Goal: Navigation & Orientation: Find specific page/section

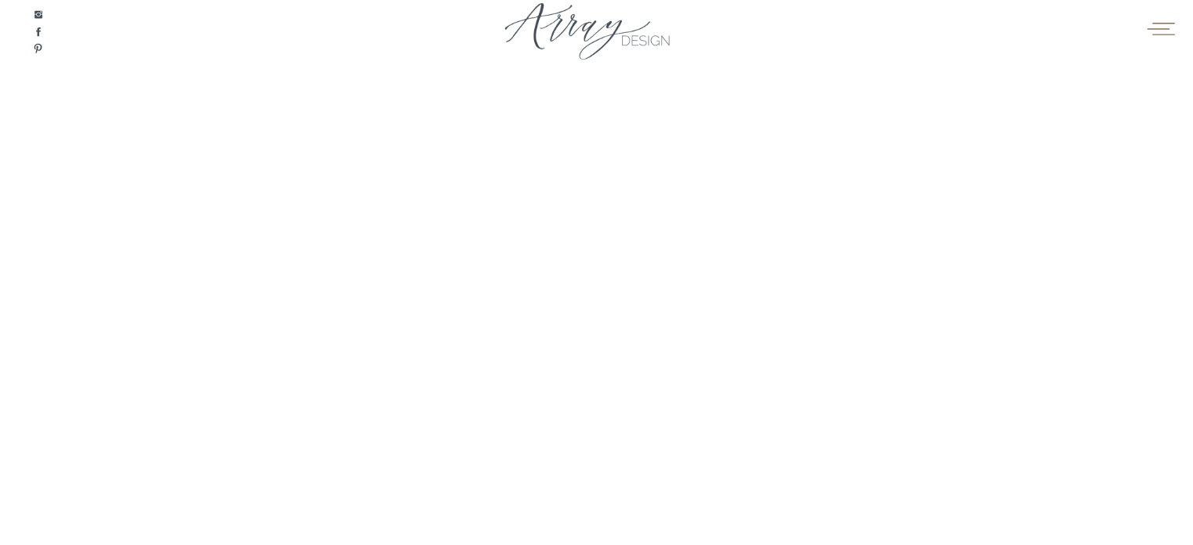
click at [1151, 26] on icon at bounding box center [1160, 28] width 31 height 24
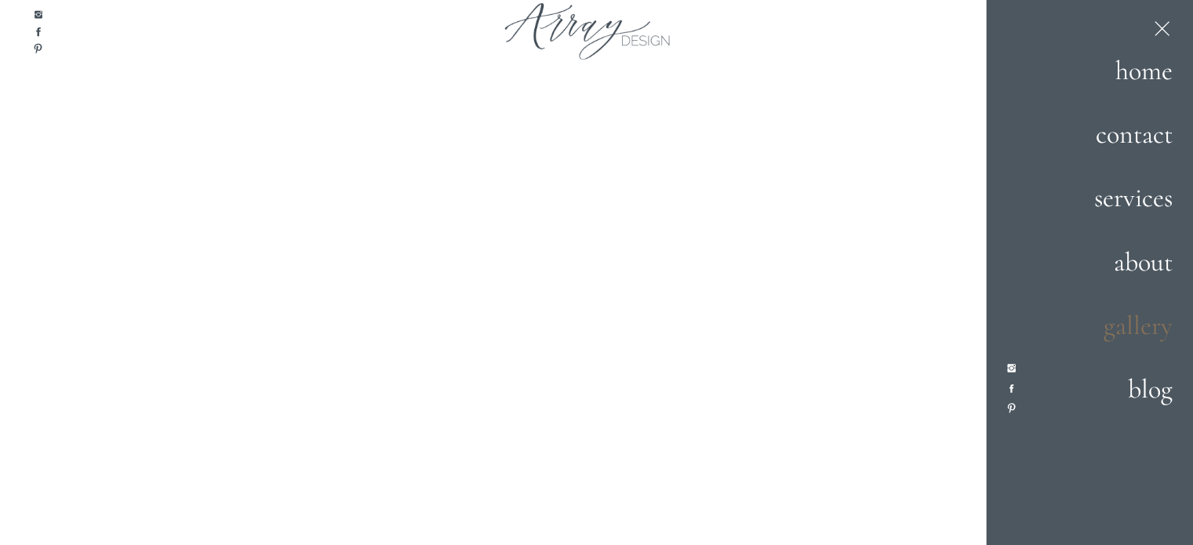
click at [1110, 329] on h2 "gallery" at bounding box center [1118, 326] width 107 height 42
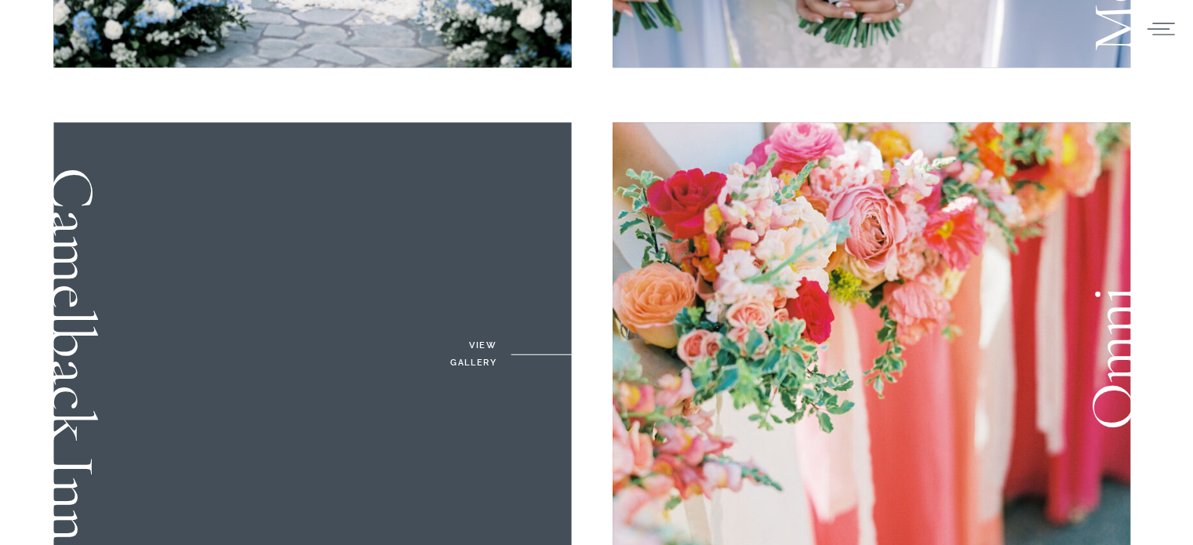
scroll to position [1020, 0]
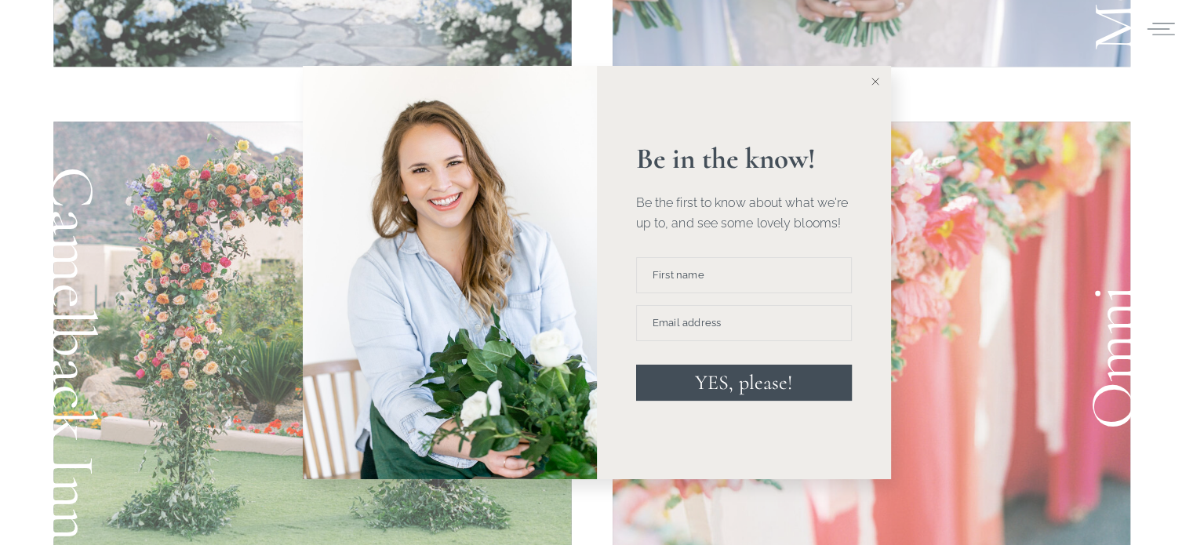
click at [874, 78] on icon at bounding box center [875, 82] width 8 height 8
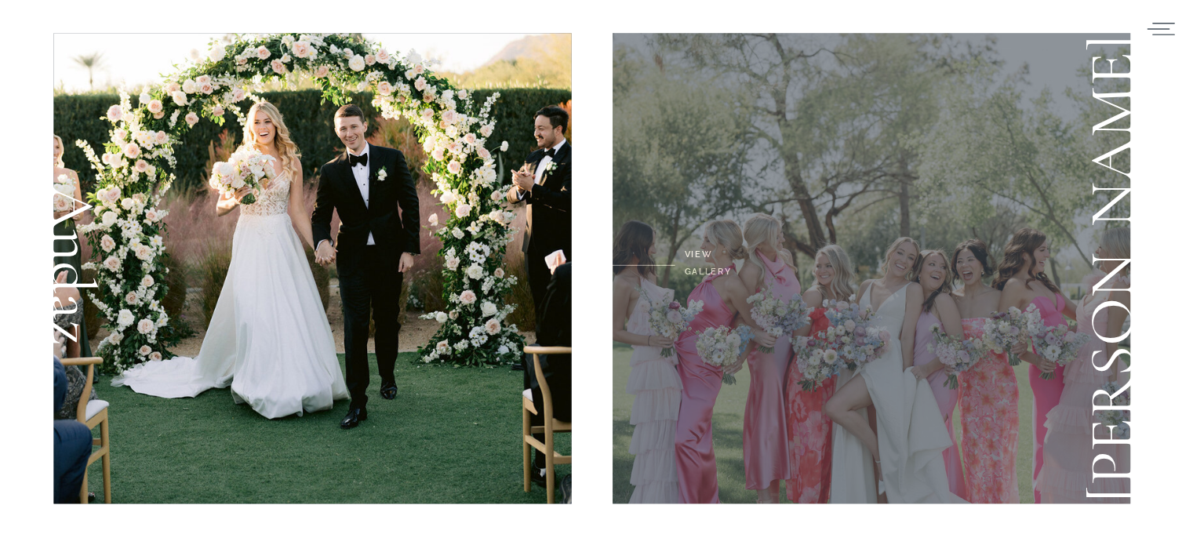
scroll to position [1569, 0]
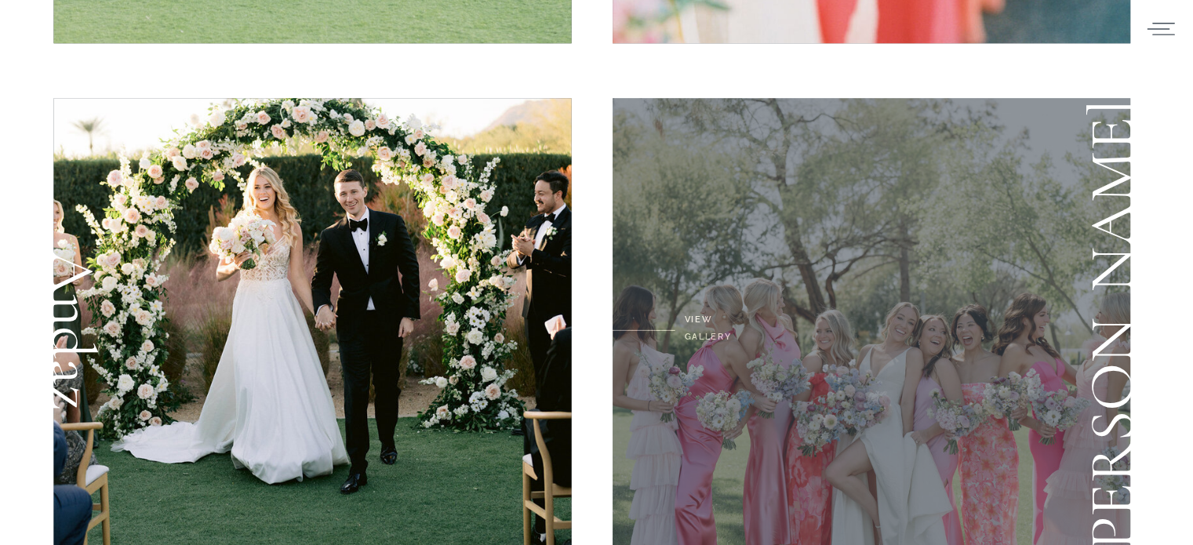
click at [838, 263] on div at bounding box center [872, 333] width 518 height 471
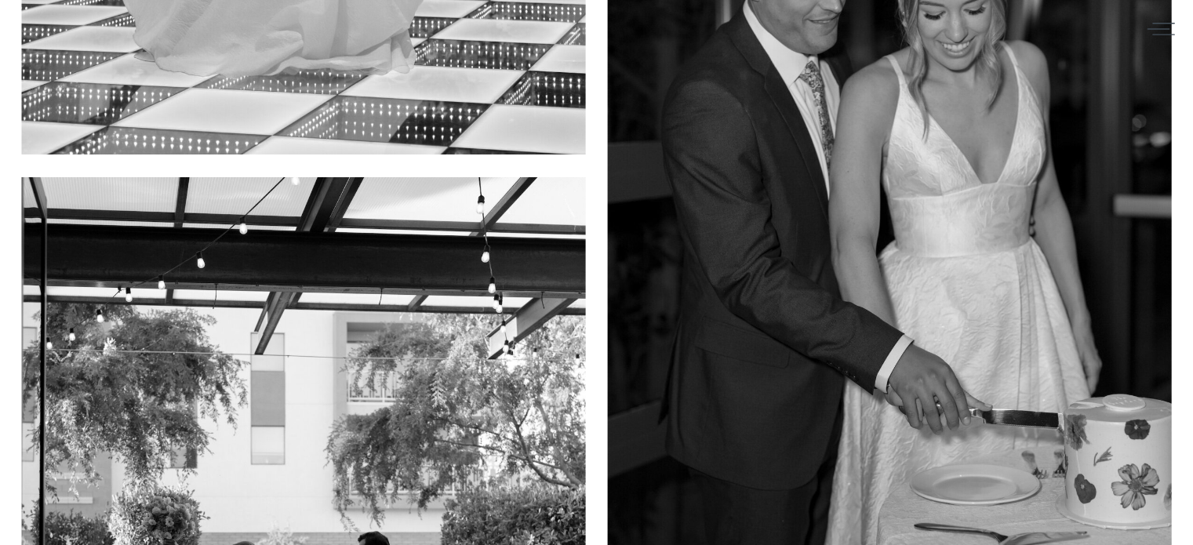
scroll to position [11909, 0]
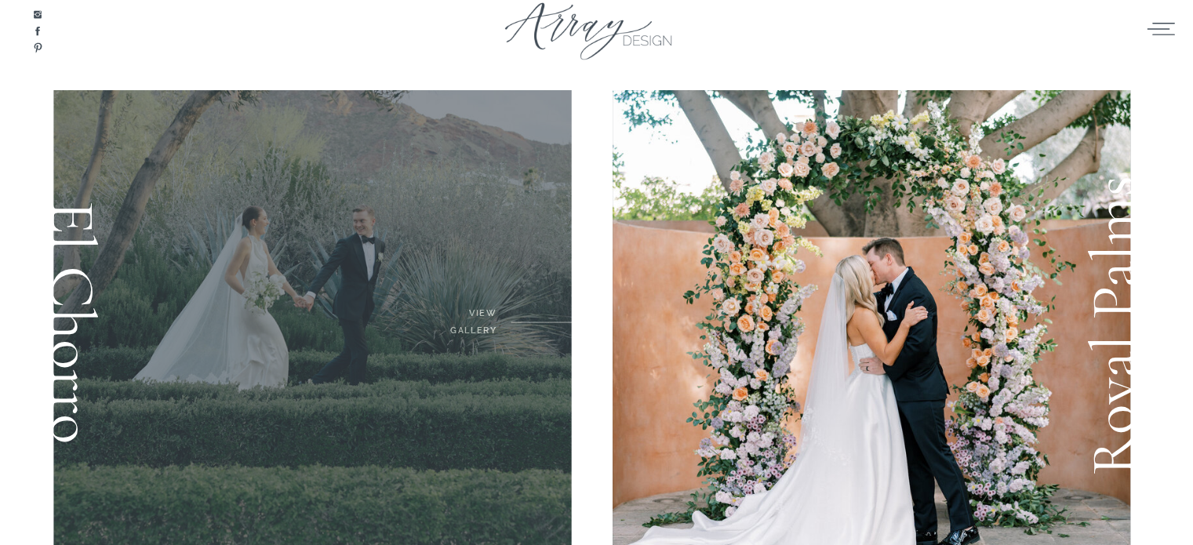
click at [279, 265] on div at bounding box center [312, 325] width 518 height 471
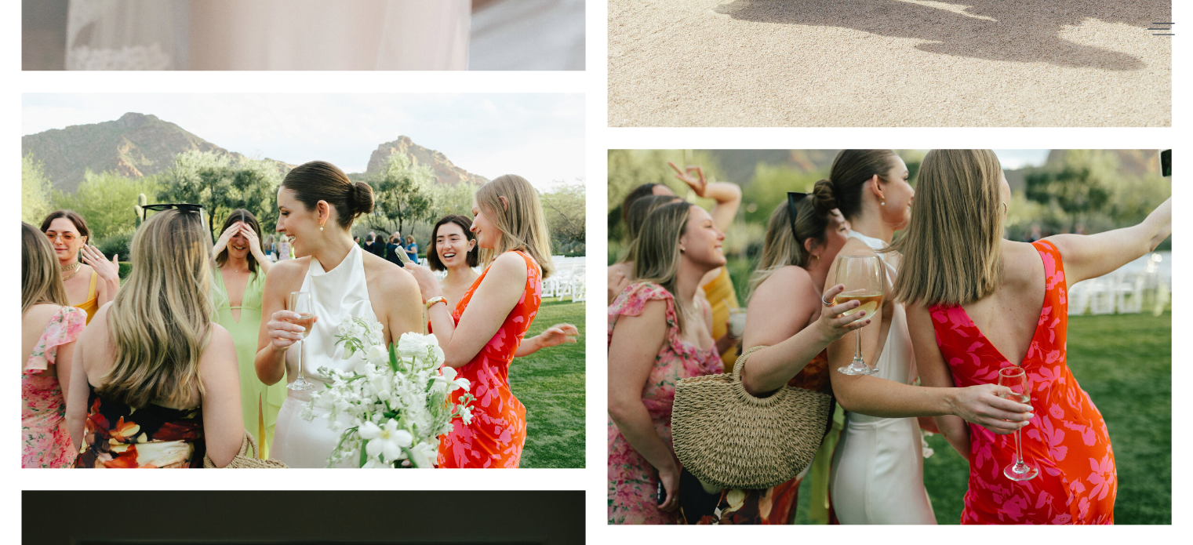
scroll to position [7594, 0]
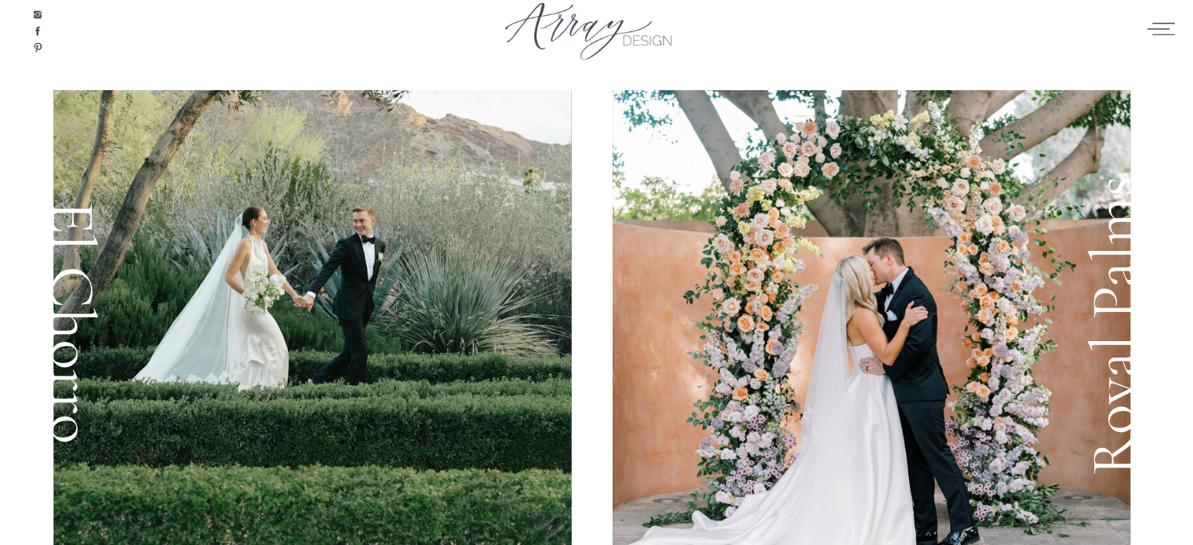
click at [1163, 24] on icon at bounding box center [1160, 28] width 31 height 24
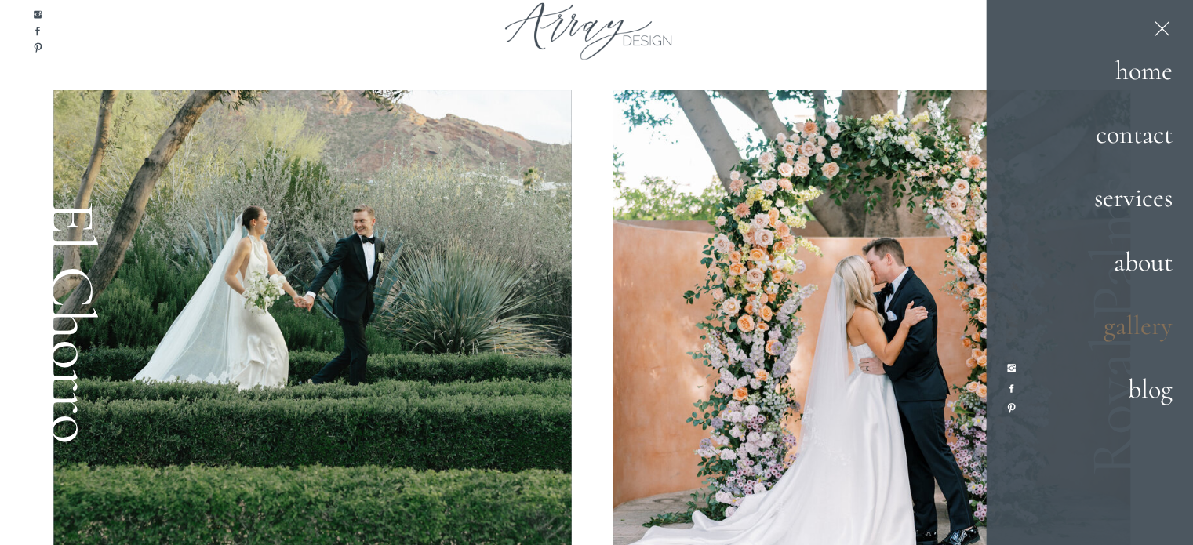
click at [1144, 335] on h2 "gallery" at bounding box center [1118, 326] width 107 height 42
click at [1137, 325] on h2 "gallery" at bounding box center [1118, 326] width 107 height 42
